Goal: Communication & Community: Ask a question

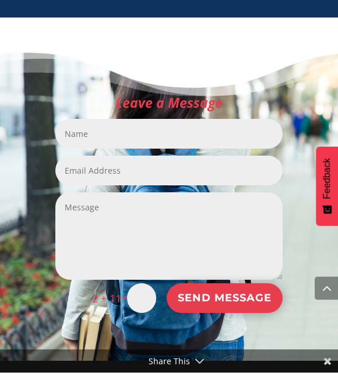
scroll to position [1585, 0]
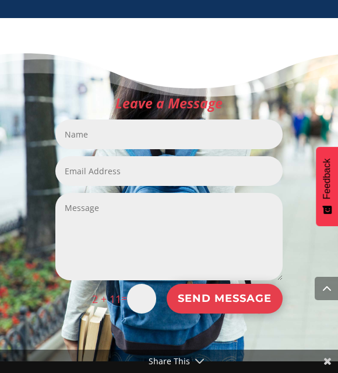
drag, startPoint x: 194, startPoint y: 114, endPoint x: 194, endPoint y: 135, distance: 20.4
click at [194, 135] on input "Name" at bounding box center [169, 135] width 228 height 30
type input "[PERSON_NAME]"
click at [151, 163] on input "Email Address" at bounding box center [169, 171] width 228 height 30
type input "[EMAIL_ADDRESS][DOMAIN_NAME]"
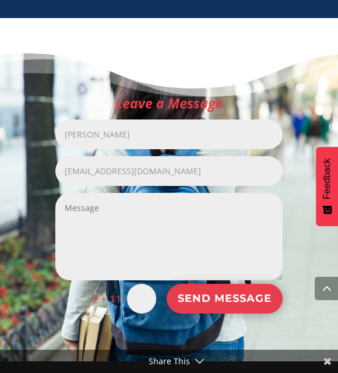
click at [97, 202] on textarea "Message" at bounding box center [169, 237] width 228 height 88
paste textarea "Hello Focus On Learning Center, My name is [PERSON_NAME]. I work with small tut…"
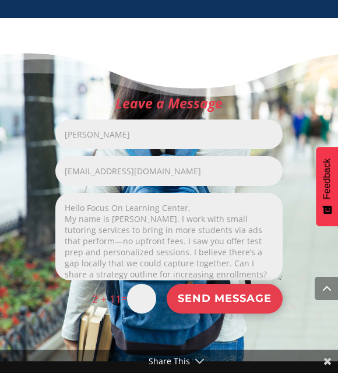
scroll to position [4, 0]
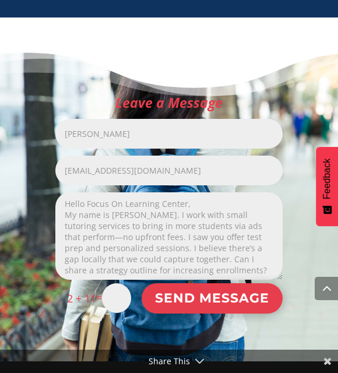
type textarea "Hello Focus On Learning Center, My name is [PERSON_NAME]. I work with small tut…"
click at [233, 284] on button "Send Message" at bounding box center [212, 299] width 141 height 31
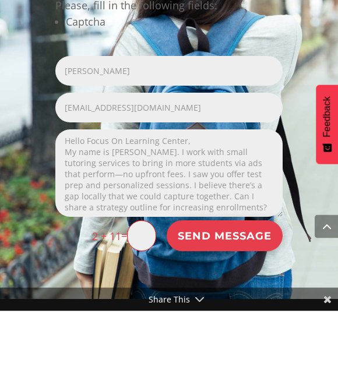
scroll to position [1630, 0]
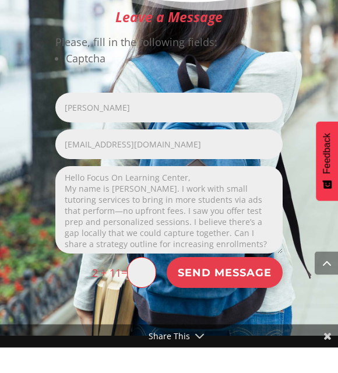
drag, startPoint x: 146, startPoint y: 274, endPoint x: 146, endPoint y: 295, distance: 20.4
click at [146, 295] on div "Leave a Message Please, fill in the following fields: Captcha Name [PERSON_NAME…" at bounding box center [169, 175] width 271 height 312
type input "13"
click at [218, 292] on div "Leave a Message Please, fill in the following fields: Captcha Name [PERSON_NAME…" at bounding box center [169, 175] width 271 height 312
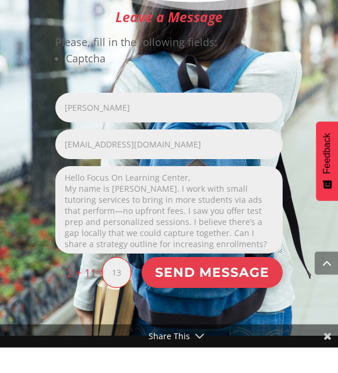
click at [214, 283] on button "Send Message" at bounding box center [212, 298] width 141 height 31
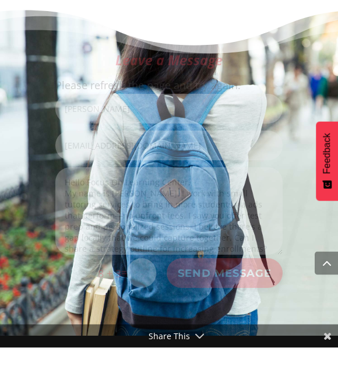
scroll to position [1609, 0]
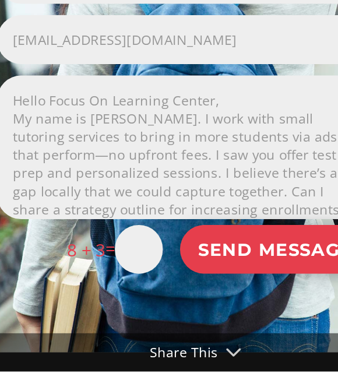
drag, startPoint x: 89, startPoint y: 152, endPoint x: 89, endPoint y: 165, distance: 12.3
click at [127, 284] on input "text" at bounding box center [141, 299] width 29 height 30
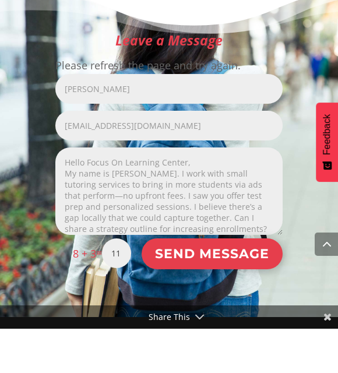
type input "11"
click at [219, 283] on button "Send Message" at bounding box center [212, 298] width 141 height 31
